Goal: Transaction & Acquisition: Purchase product/service

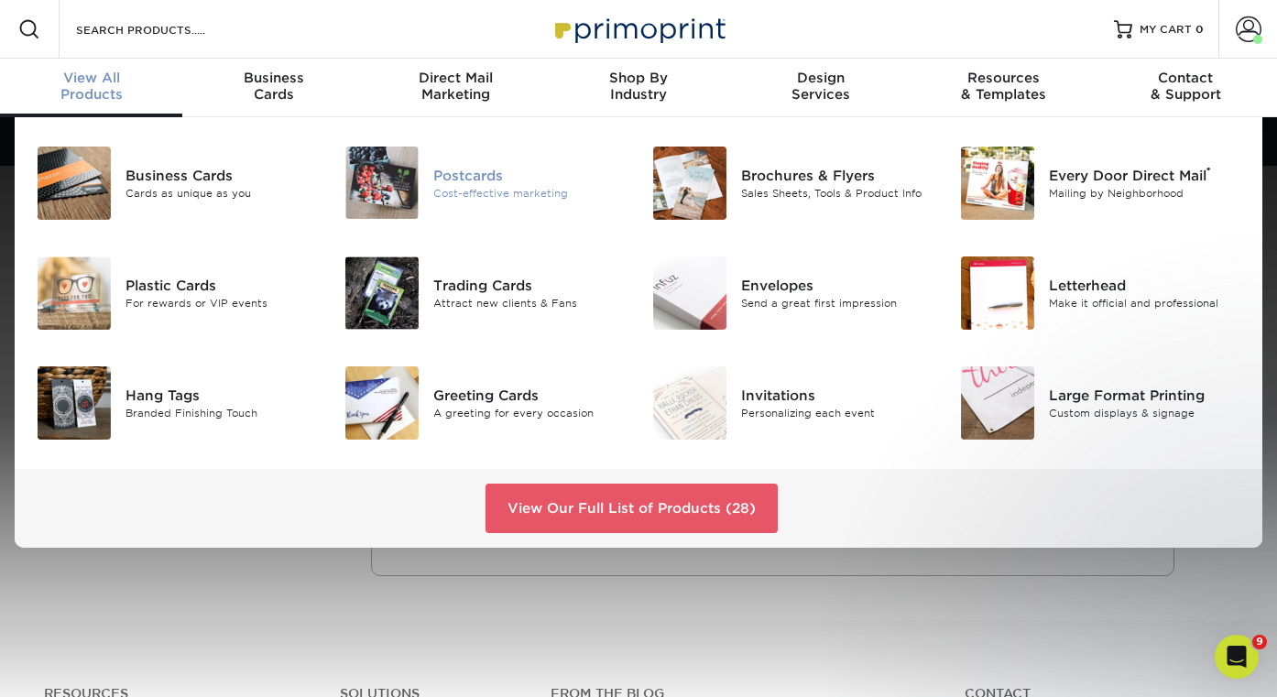
click at [418, 193] on img at bounding box center [381, 183] width 73 height 72
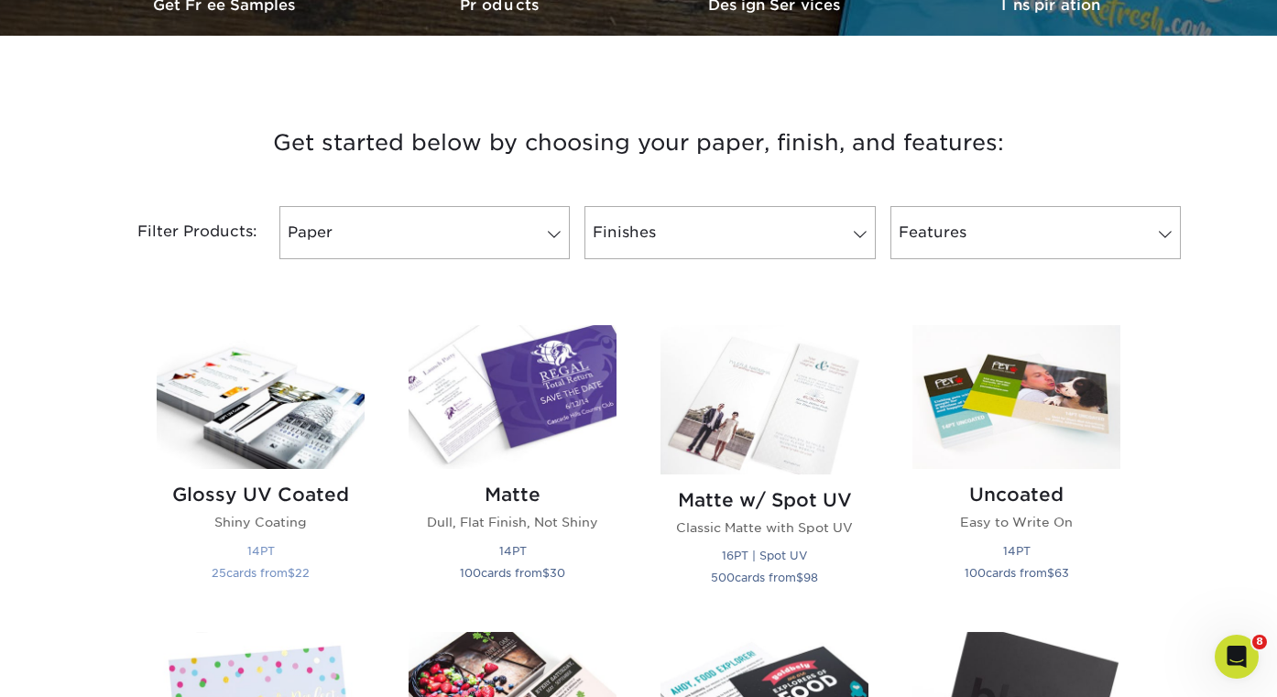
click at [182, 390] on img at bounding box center [261, 397] width 208 height 144
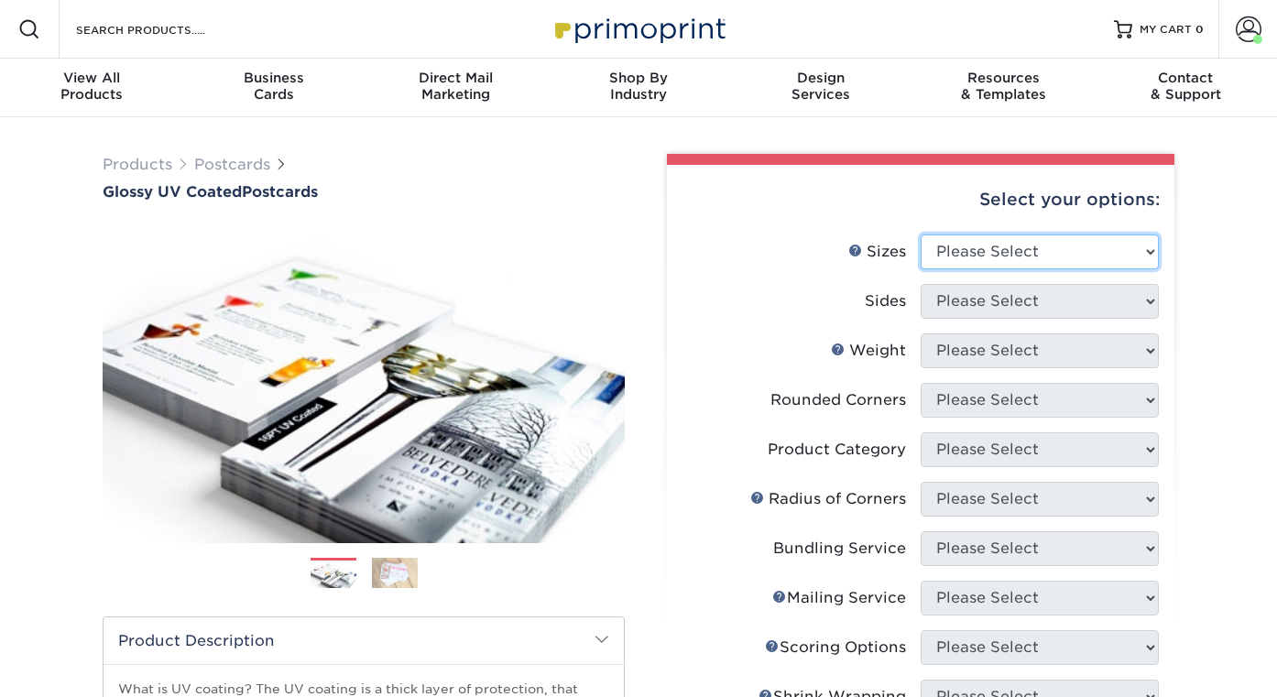
click at [1021, 247] on select "Please Select 1.5" x 7" 2" x 4" 2" x 6" 2" x 7" 2" x 8" 2.12" x 5.5" 2.12" x 5.…" at bounding box center [1040, 252] width 238 height 35
